Goal: Find specific page/section: Find specific page/section

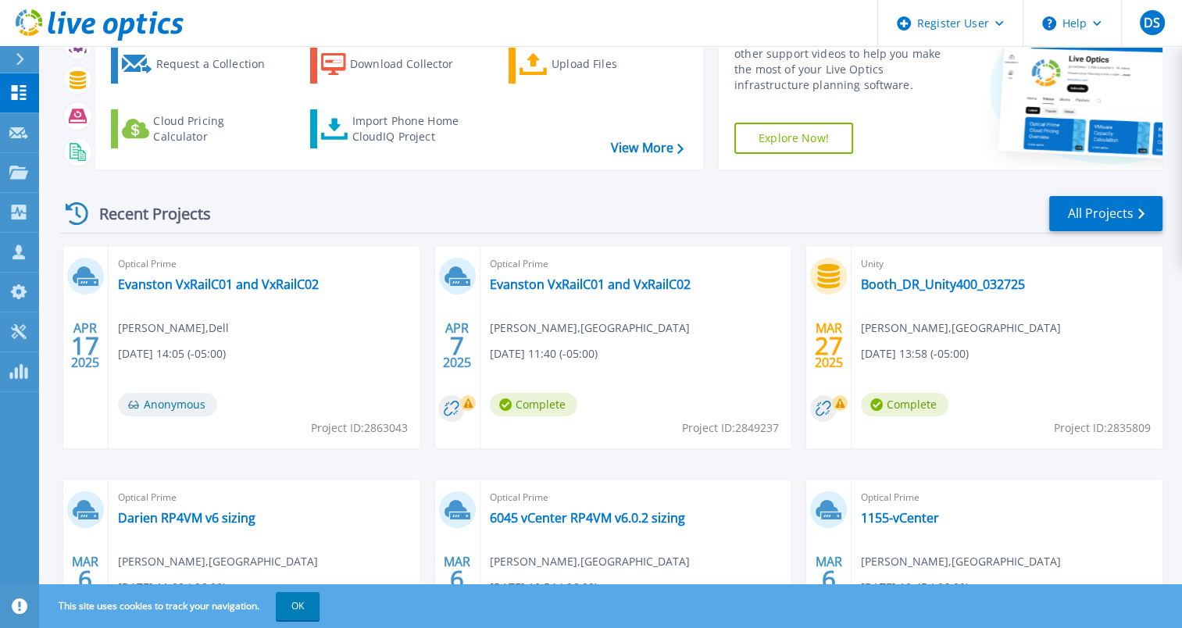
scroll to position [94, 0]
click at [898, 278] on link "Booth_DR_Unity400_032725" at bounding box center [943, 284] width 164 height 16
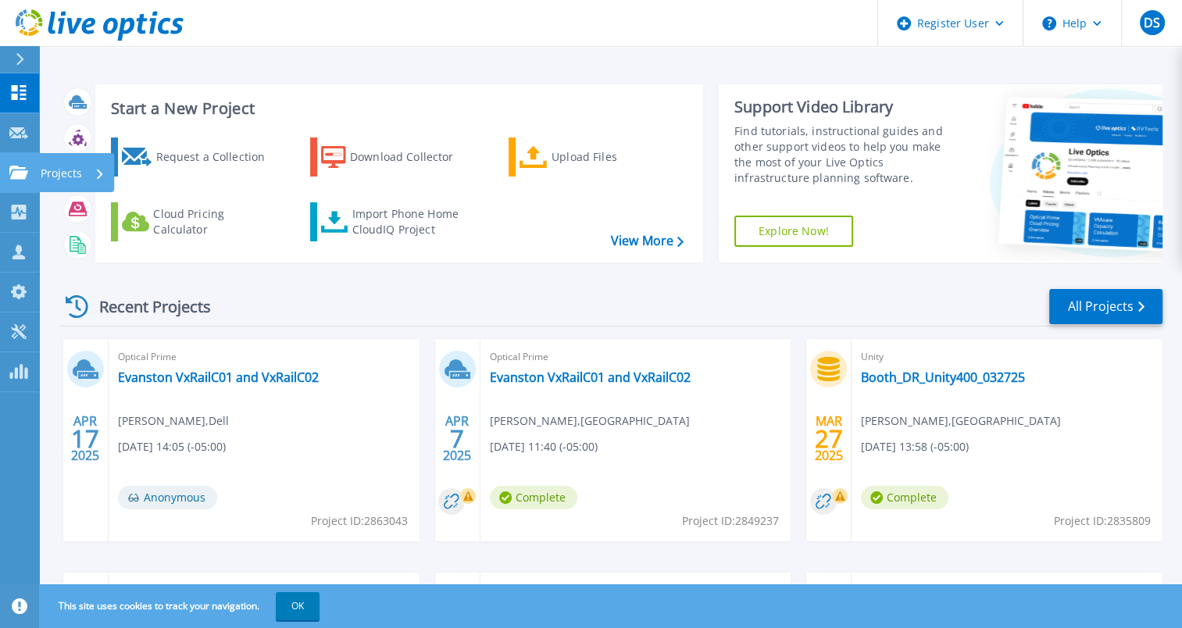
click at [19, 171] on icon at bounding box center [18, 172] width 19 height 13
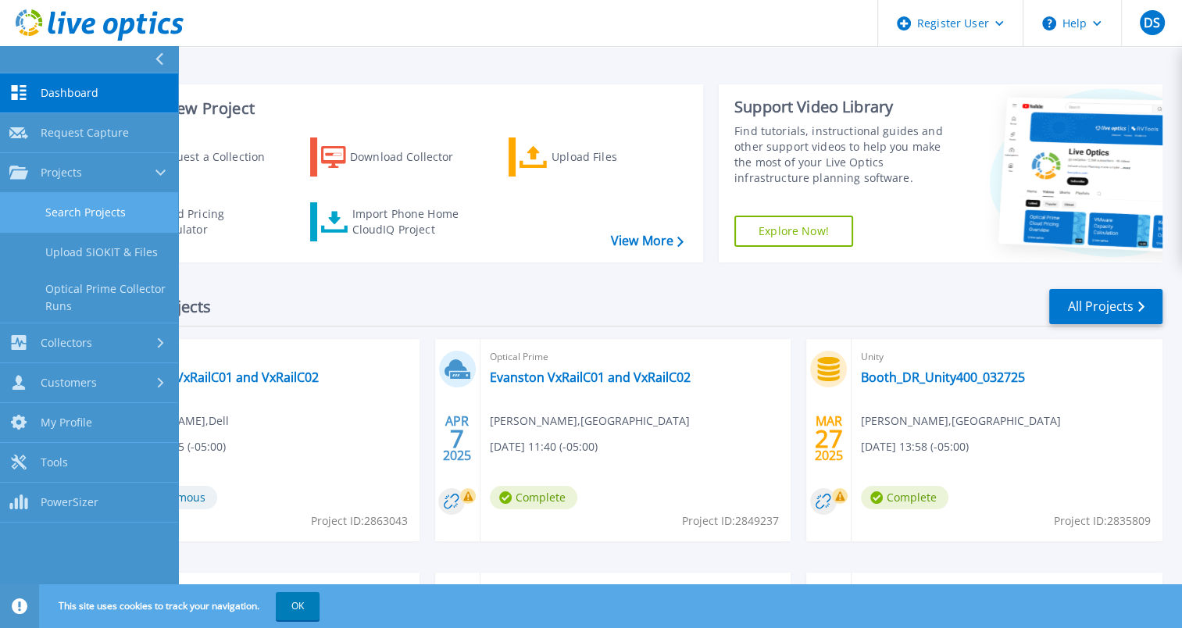
click at [78, 207] on link "Search Projects" at bounding box center [89, 213] width 178 height 40
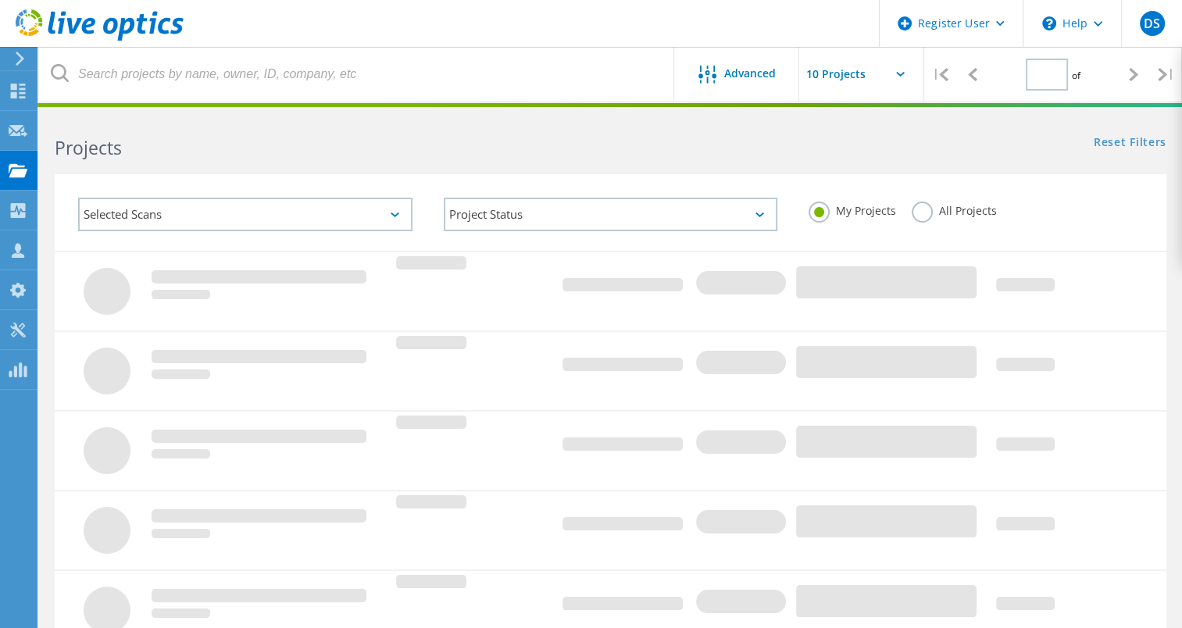
type input "1"
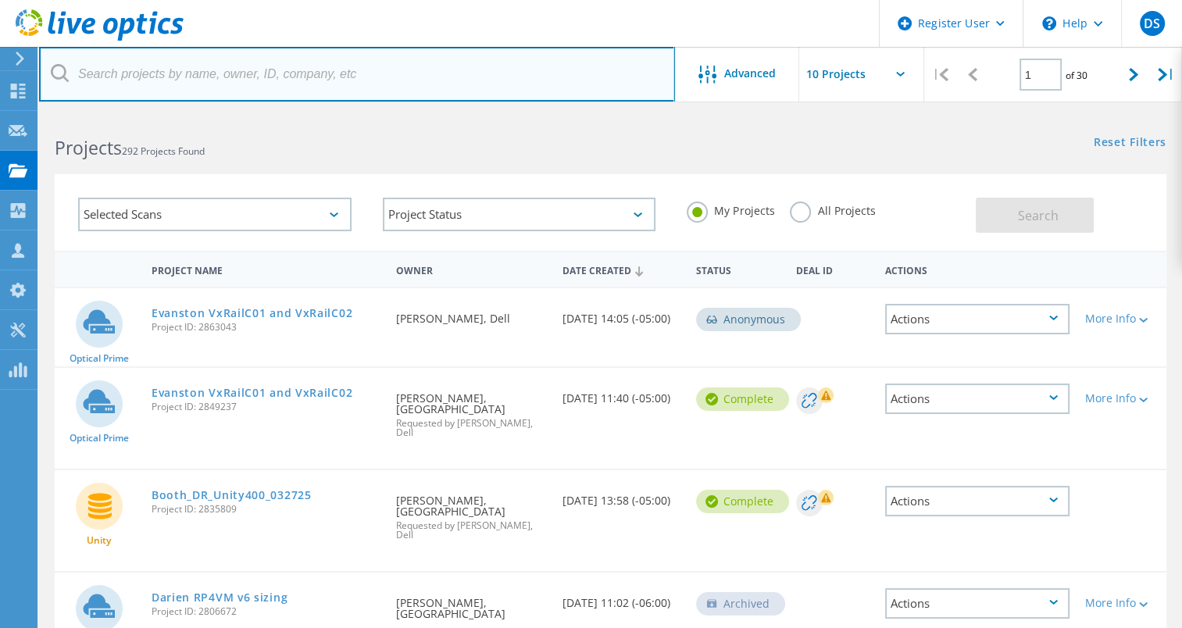
click at [266, 80] on input "text" at bounding box center [357, 74] width 636 height 55
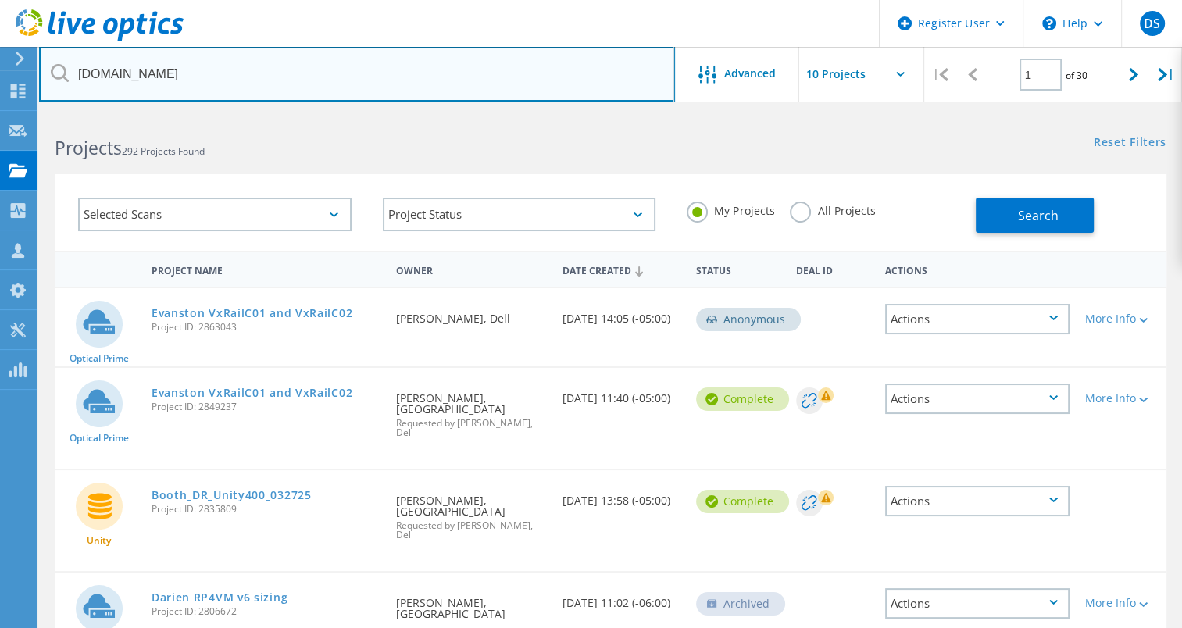
type input "[DOMAIN_NAME]"
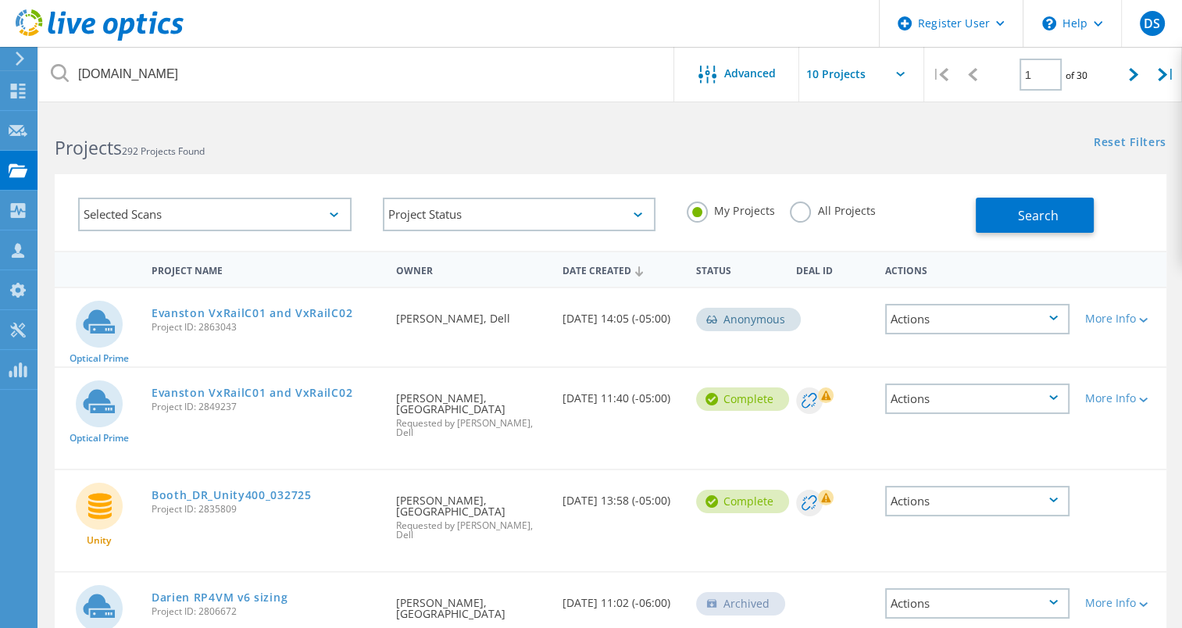
click at [797, 206] on label "All Projects" at bounding box center [832, 209] width 85 height 15
click at [0, 0] on input "All Projects" at bounding box center [0, 0] width 0 height 0
click at [1013, 216] on button "Search" at bounding box center [1035, 215] width 118 height 35
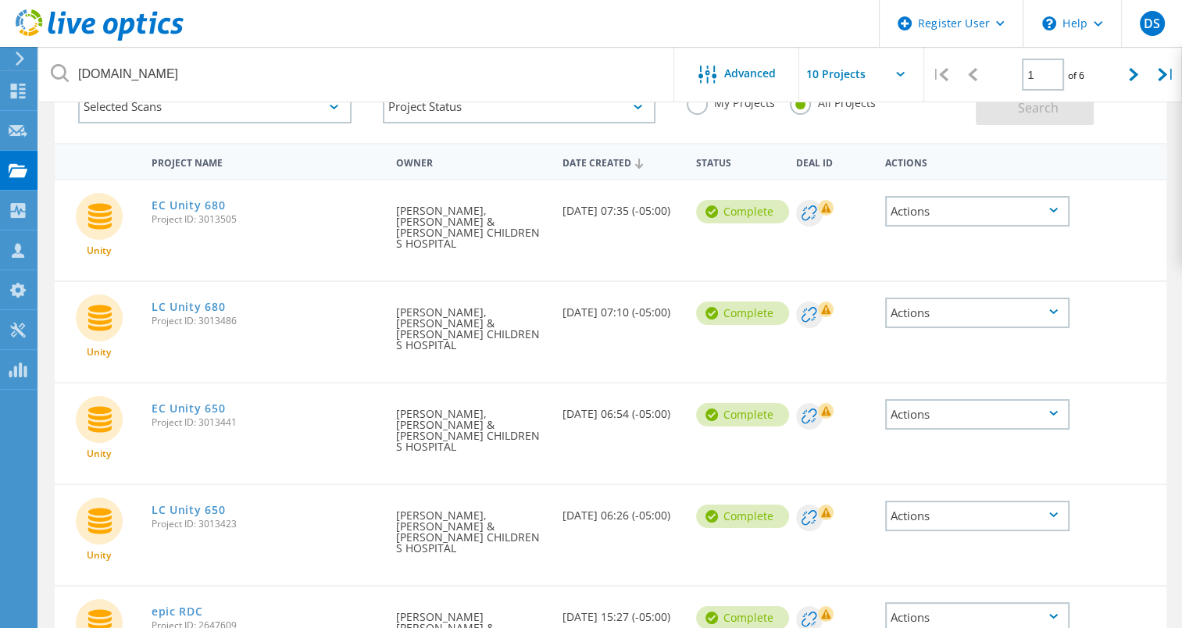
scroll to position [109, 0]
